Goal: Check status: Check status

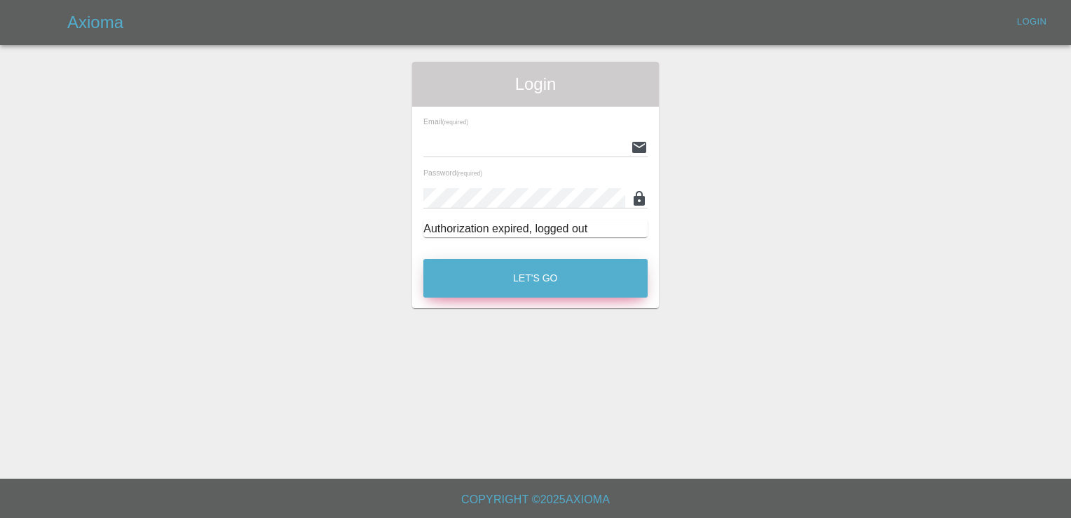
type input "[PERSON_NAME][EMAIL_ADDRESS][PERSON_NAME][DOMAIN_NAME]"
click at [515, 285] on button "Let's Go" at bounding box center [536, 278] width 224 height 39
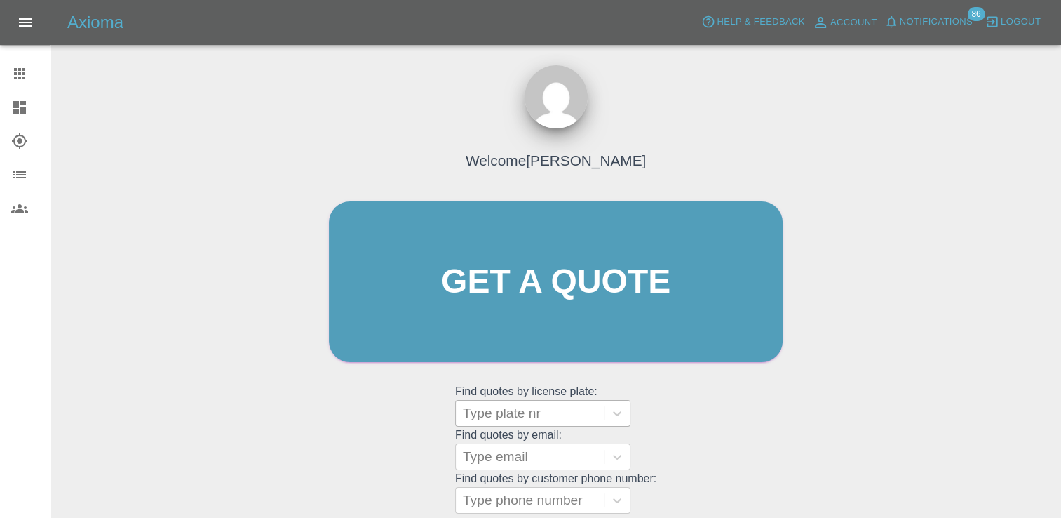
click at [546, 426] on div "Type plate nr" at bounding box center [542, 413] width 175 height 27
paste input "DP25MVA"
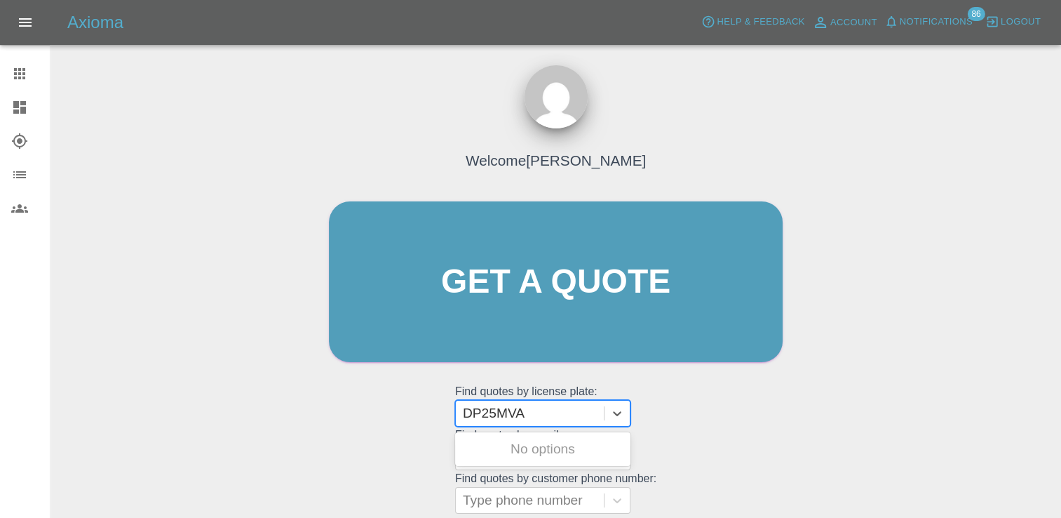
click at [472, 411] on input "DP25MVA" at bounding box center [497, 413] width 69 height 17
type input "DP25MVA"
click at [582, 459] on div "DP25MVA, Completed" at bounding box center [542, 449] width 175 height 28
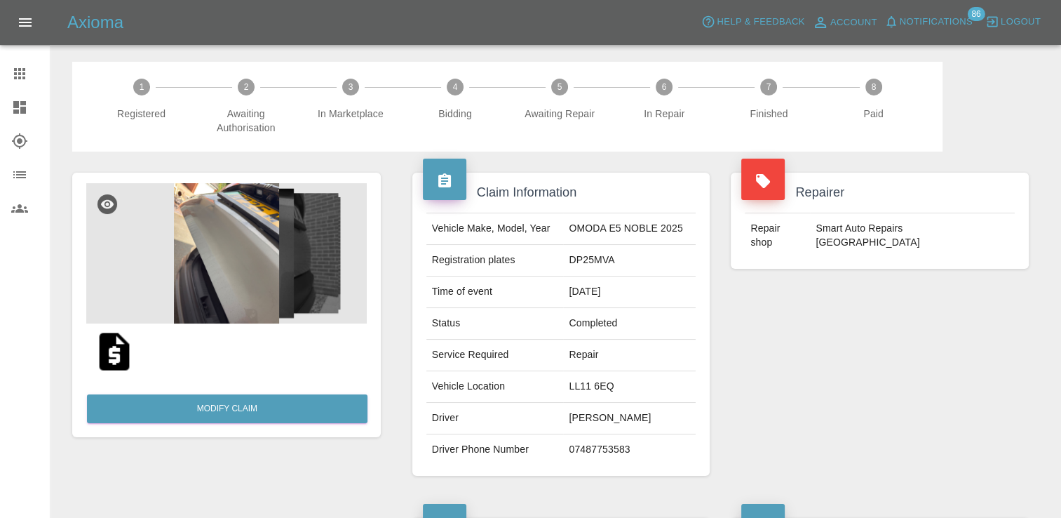
click at [13, 71] on icon at bounding box center [19, 73] width 17 height 17
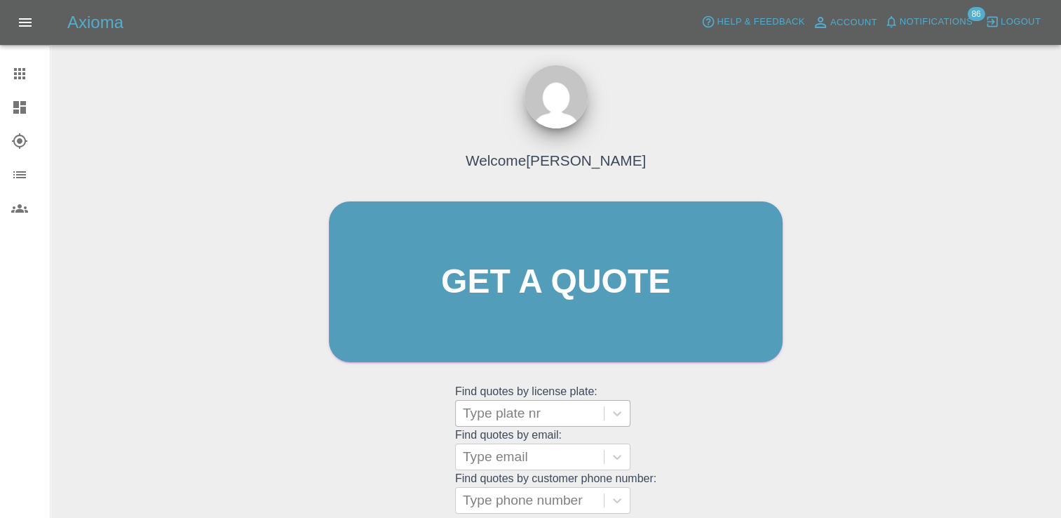
click at [551, 417] on div at bounding box center [530, 413] width 134 height 20
paste input "83638"
type input "83638"
drag, startPoint x: 522, startPoint y: 413, endPoint x: 461, endPoint y: 414, distance: 61.7
click at [461, 414] on div "Type plate nr" at bounding box center [530, 412] width 148 height 25
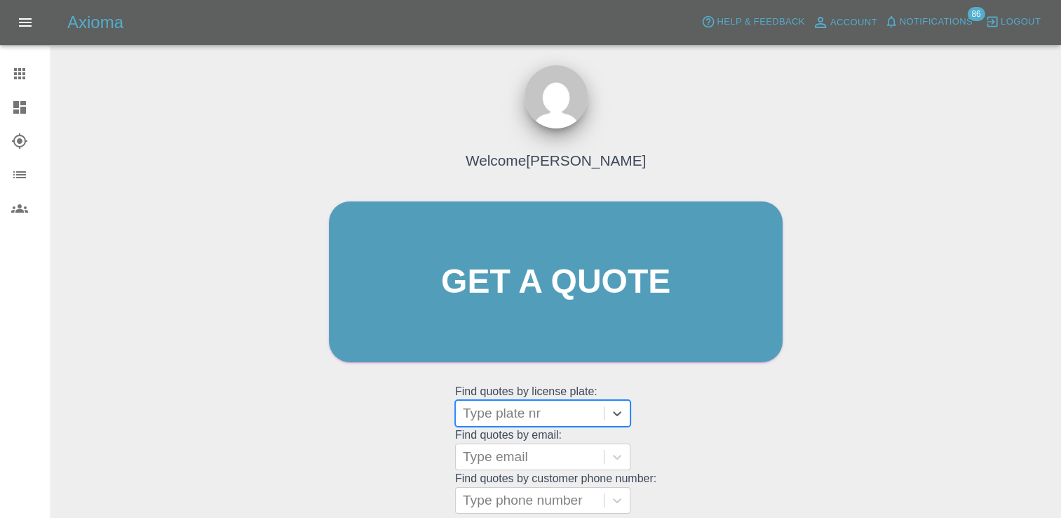
paste input "DU75OUE"
type input "DU75OUE"
click at [536, 452] on div "DU75OUE, Finished" at bounding box center [542, 449] width 175 height 28
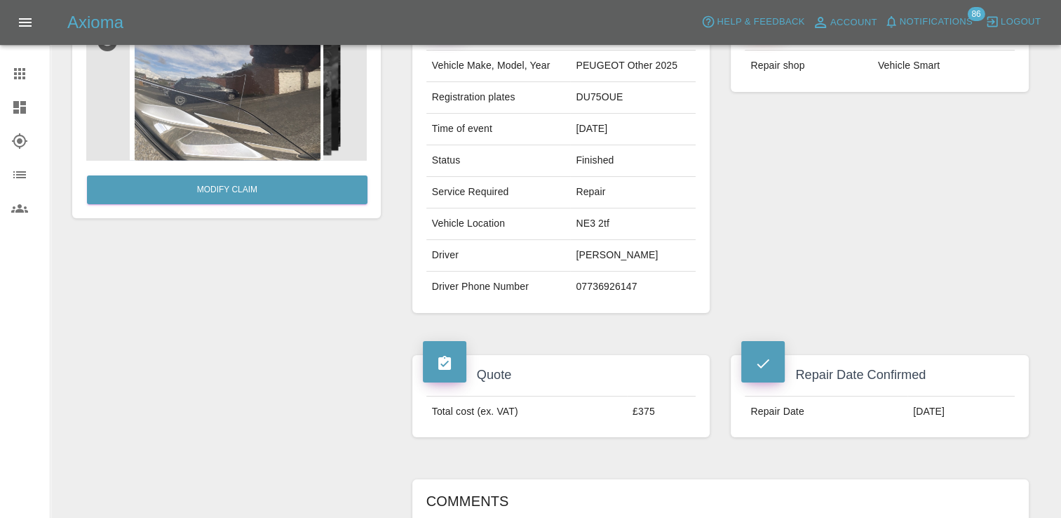
scroll to position [140, 0]
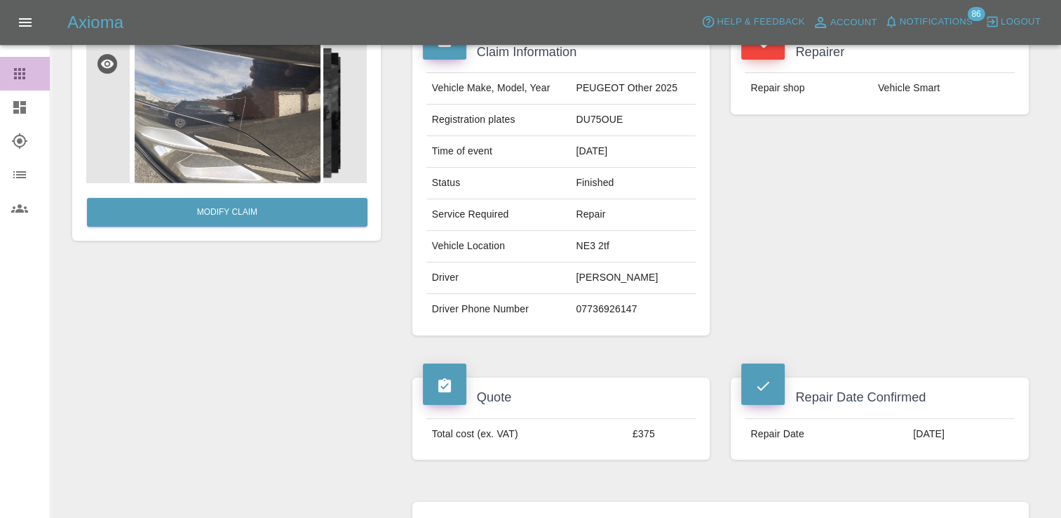
click at [22, 80] on icon at bounding box center [19, 73] width 17 height 17
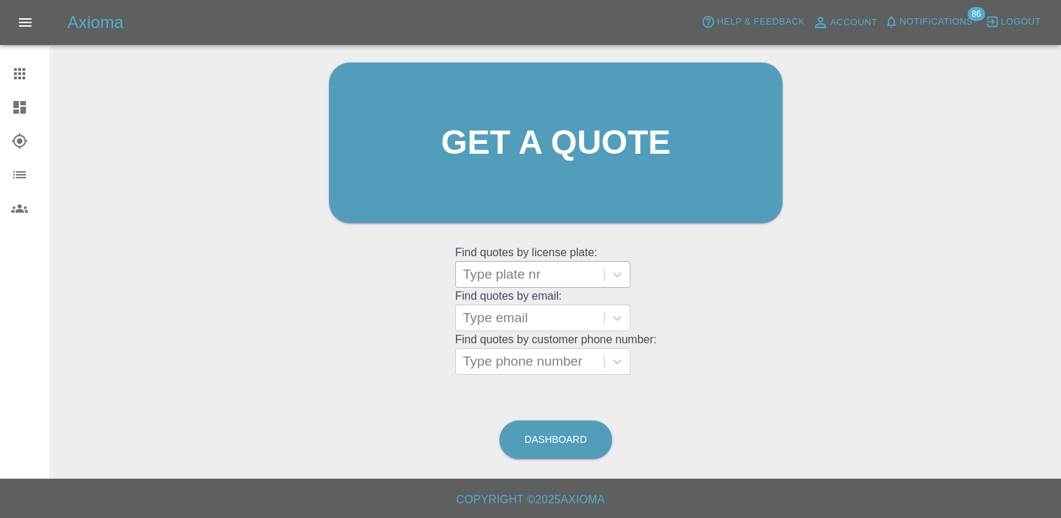
click at [492, 276] on div at bounding box center [530, 274] width 134 height 20
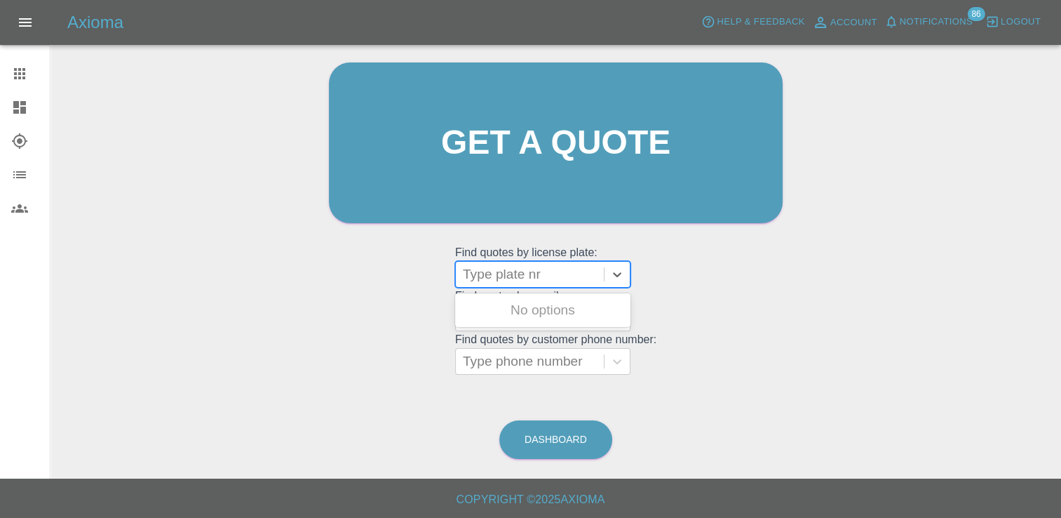
paste input "DU75YDG"
type input "DU75YDG"
click at [507, 314] on div "DU75YDG, Finished" at bounding box center [542, 310] width 175 height 28
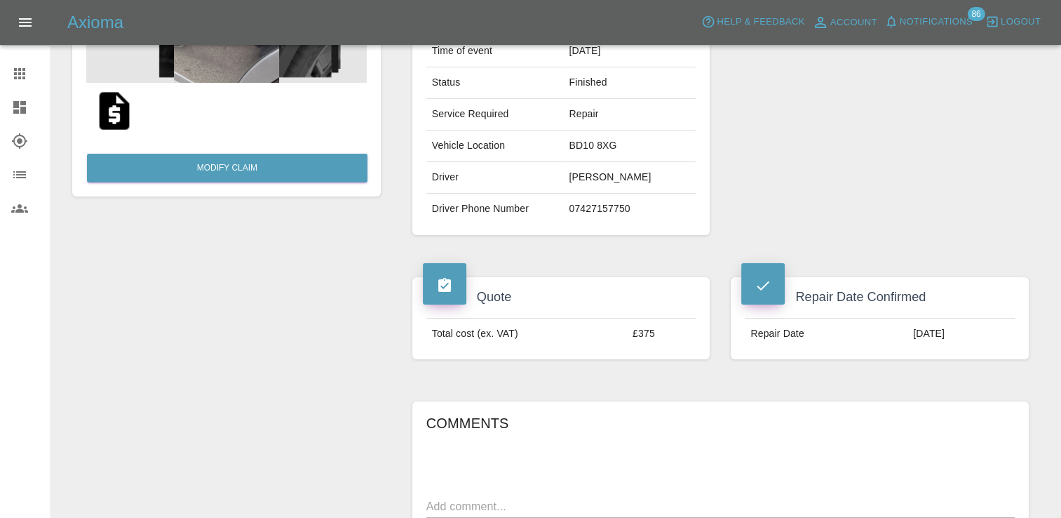
scroll to position [210, 0]
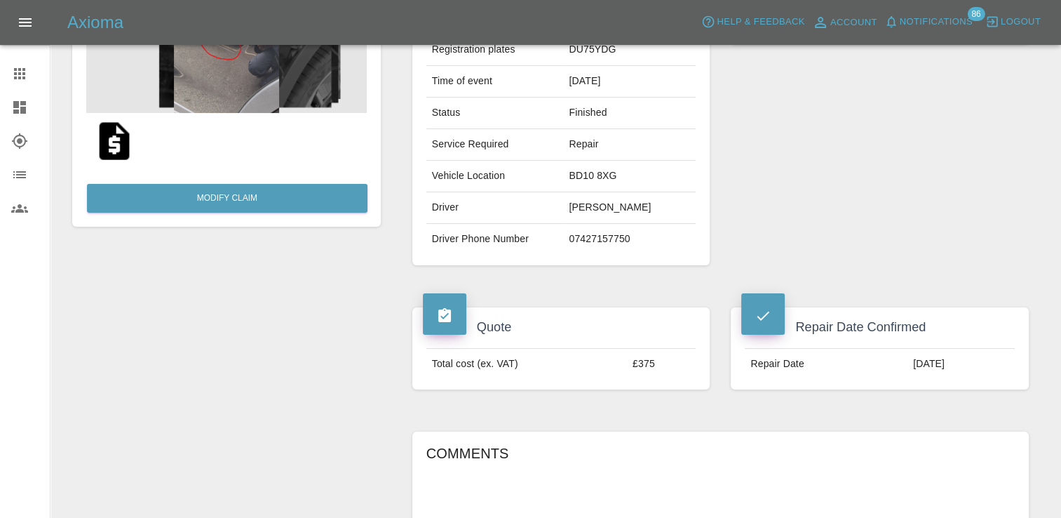
click at [34, 74] on div at bounding box center [30, 73] width 39 height 17
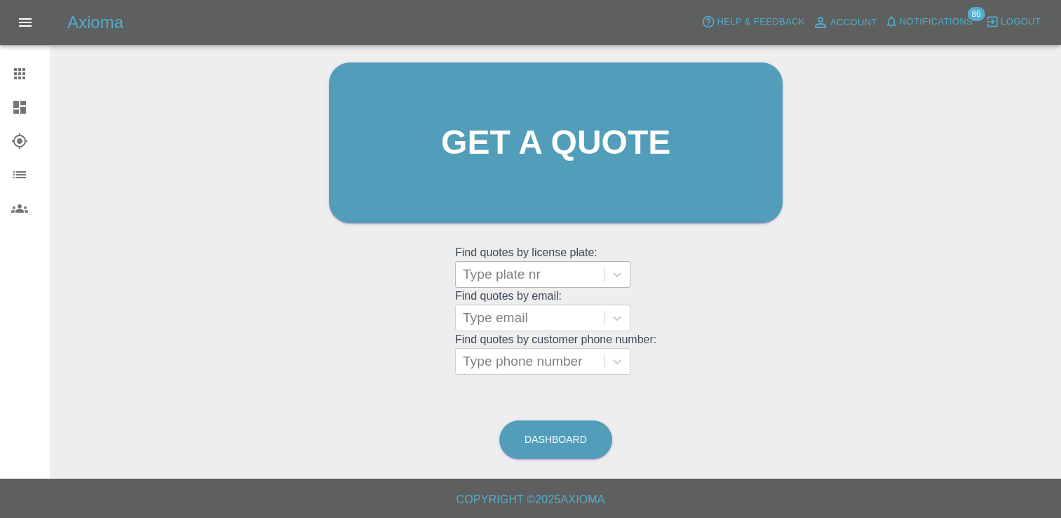
click at [510, 270] on div at bounding box center [530, 274] width 134 height 20
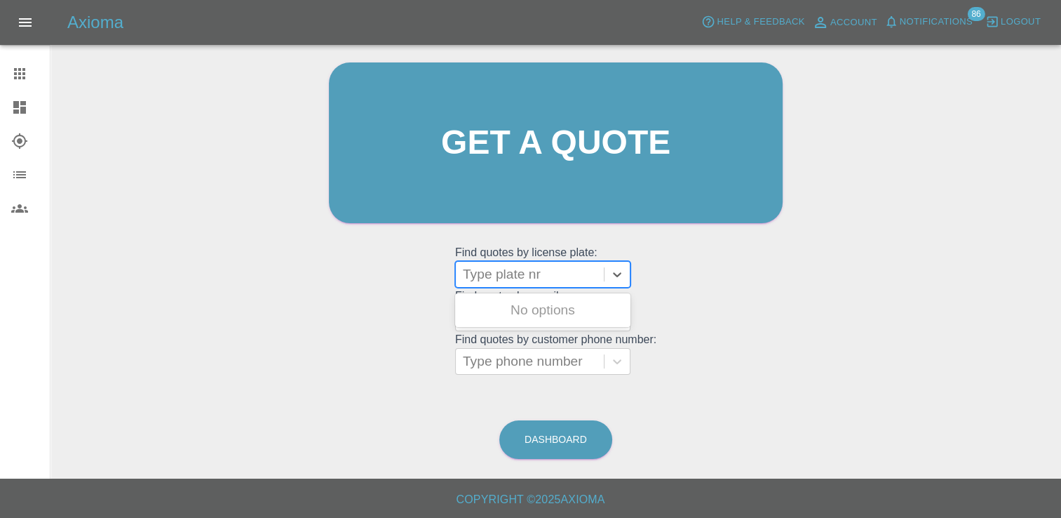
paste input "DY75GHF"
type input "DY75GHF"
click at [522, 324] on div "DY75GHF, Finished" at bounding box center [542, 310] width 175 height 34
click at [513, 313] on div "DY75GHF, Finished" at bounding box center [542, 310] width 175 height 28
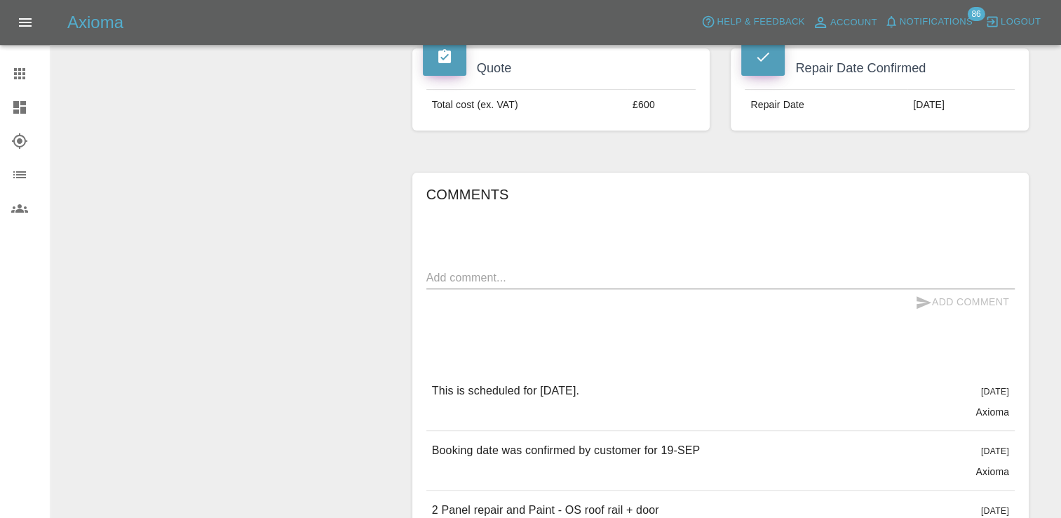
scroll to position [491, 0]
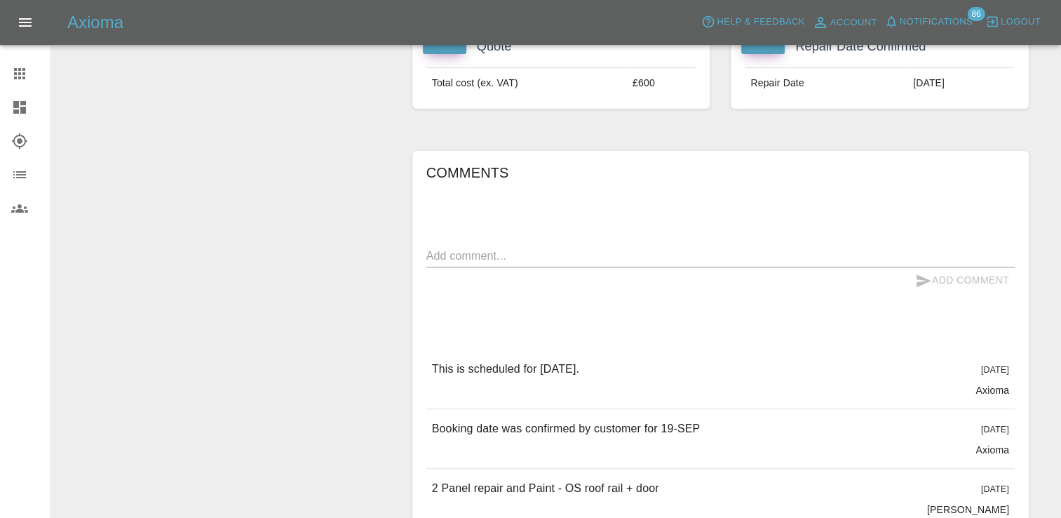
click at [22, 60] on link "Claims" at bounding box center [25, 74] width 50 height 34
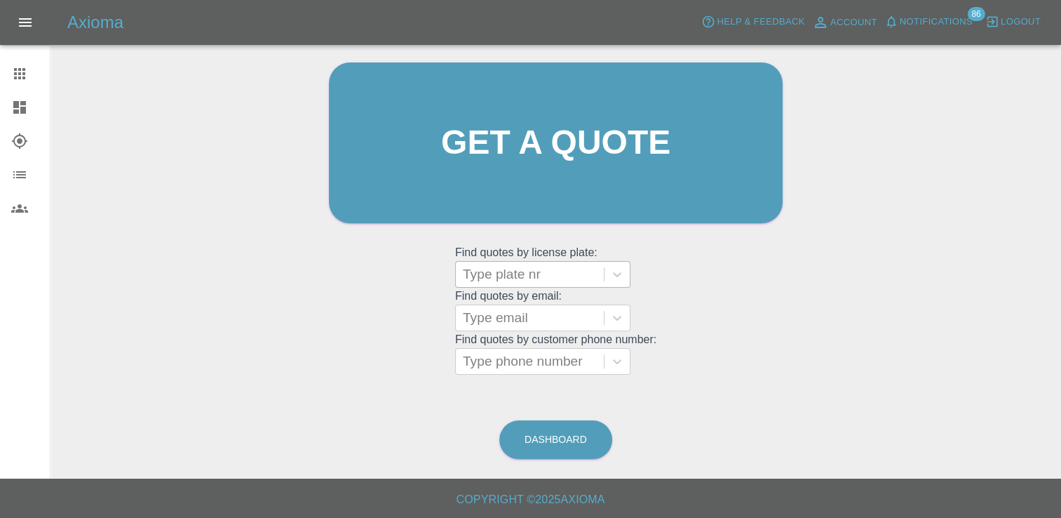
click at [529, 280] on div at bounding box center [530, 274] width 134 height 20
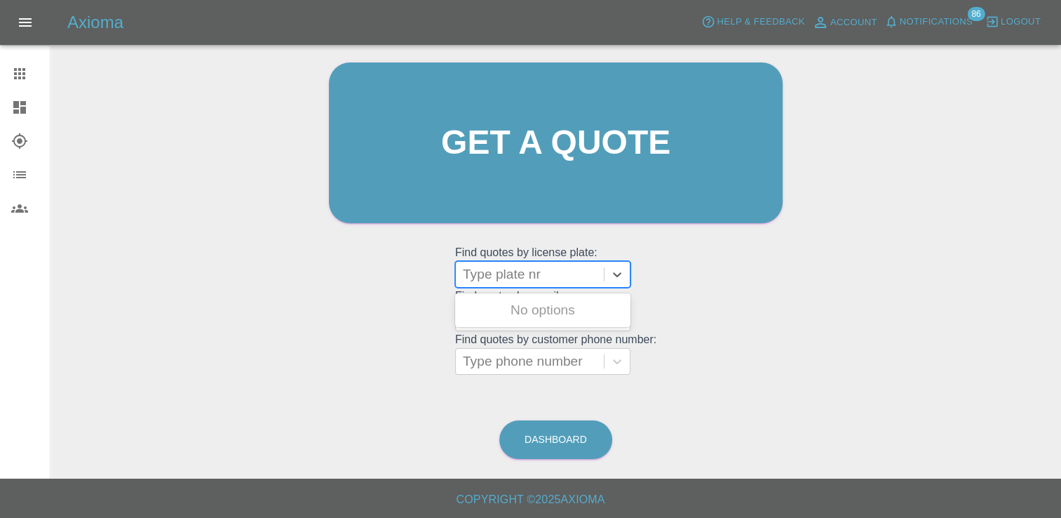
paste input "DY75GMU"
click at [471, 278] on input "DY75GMU" at bounding box center [499, 274] width 72 height 17
type input "DY75GMU"
click at [509, 313] on div "DY75GMU, Finished" at bounding box center [542, 310] width 175 height 28
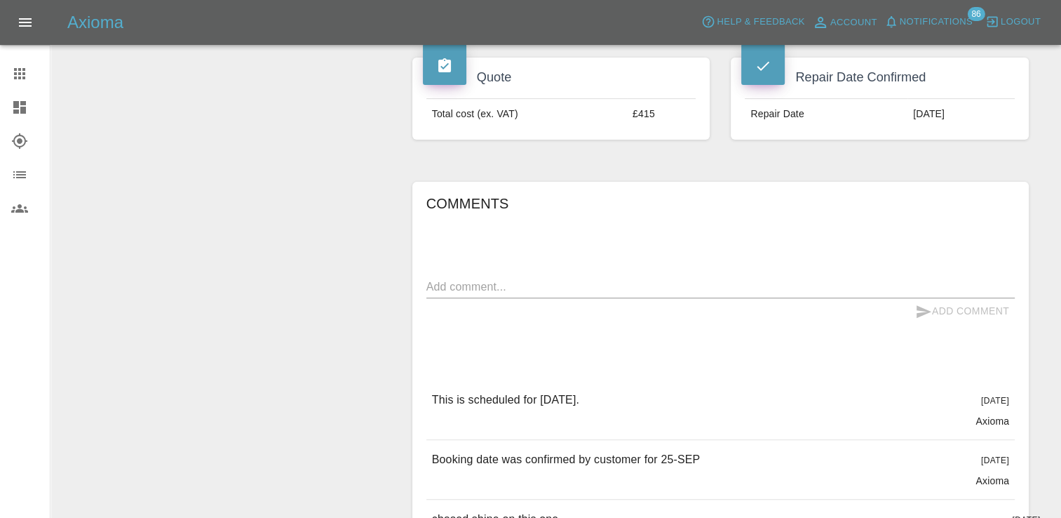
scroll to position [491, 0]
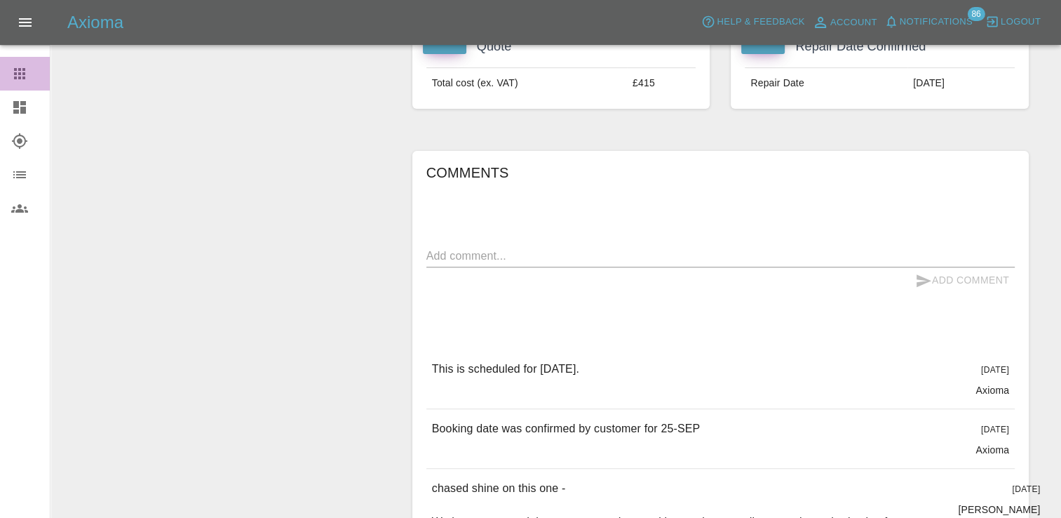
click at [25, 72] on icon at bounding box center [19, 73] width 17 height 17
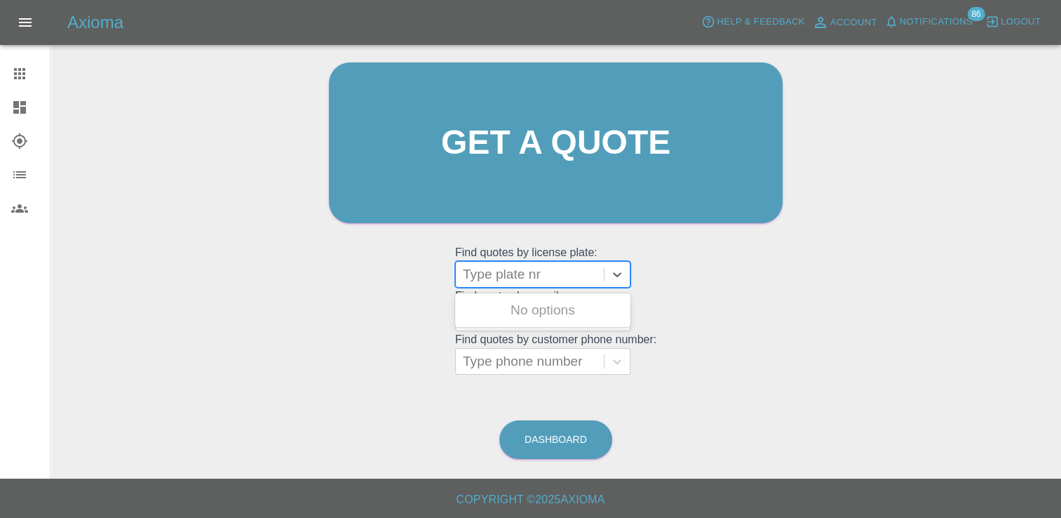
click at [530, 273] on div at bounding box center [530, 274] width 134 height 20
paste input "HV25XVP"
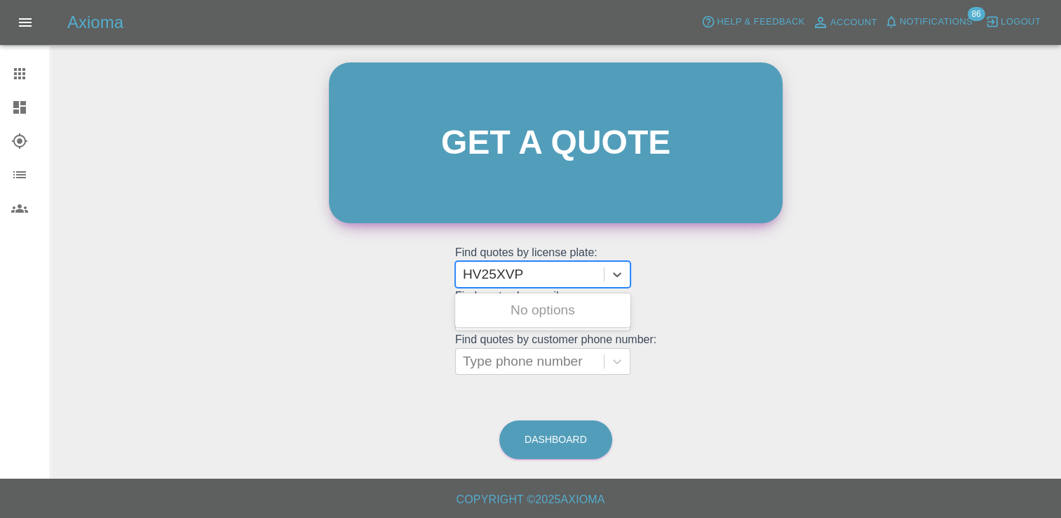
type input "HV25XVP"
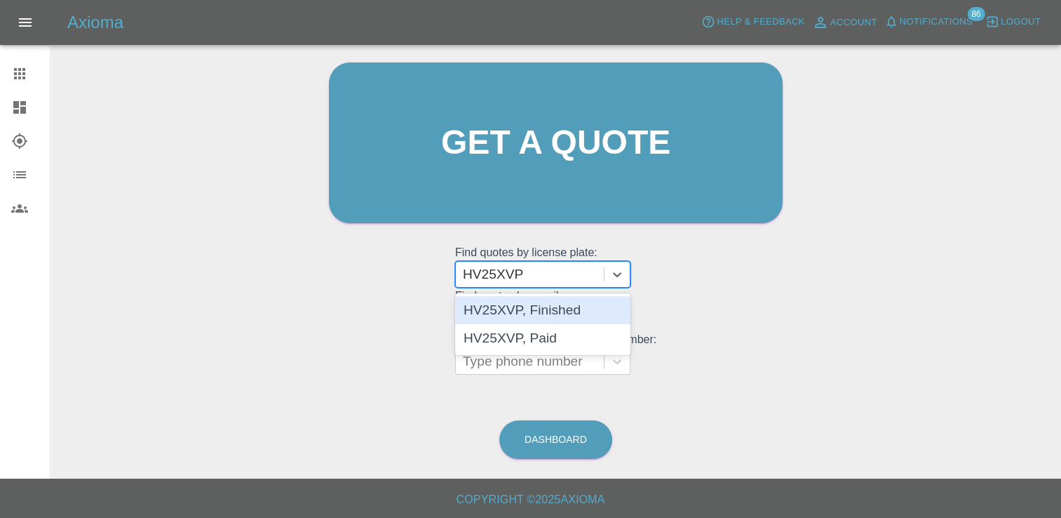
click at [567, 304] on div "HV25XVP, Finished" at bounding box center [542, 310] width 175 height 28
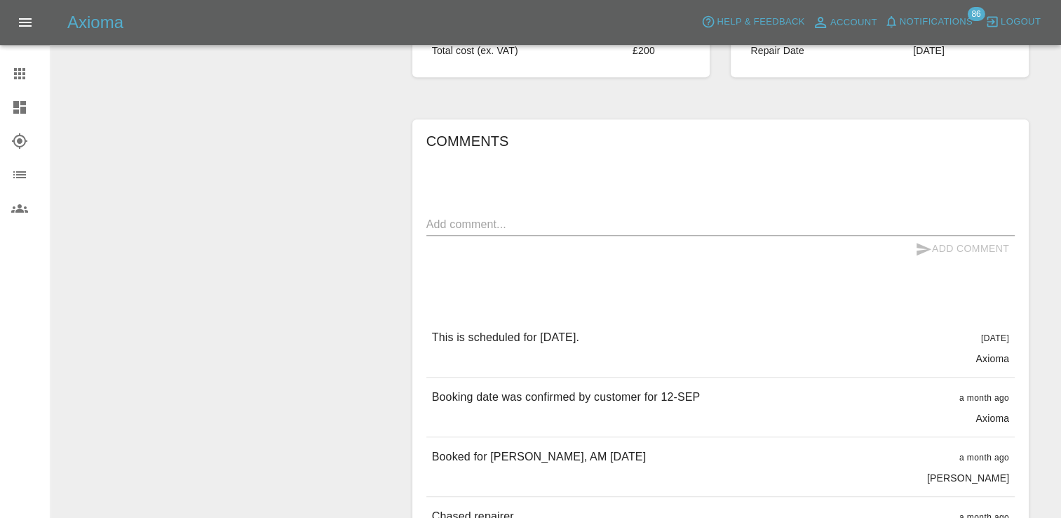
scroll to position [631, 0]
